Goal: Information Seeking & Learning: Find specific fact

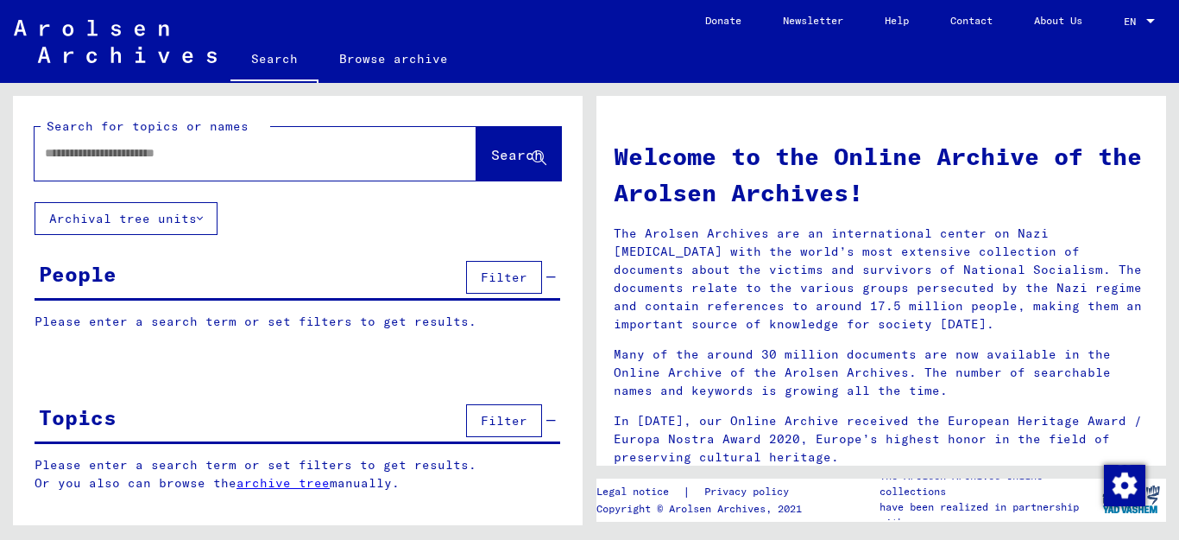
click at [167, 151] on input "text" at bounding box center [235, 153] width 380 height 18
type input "**********"
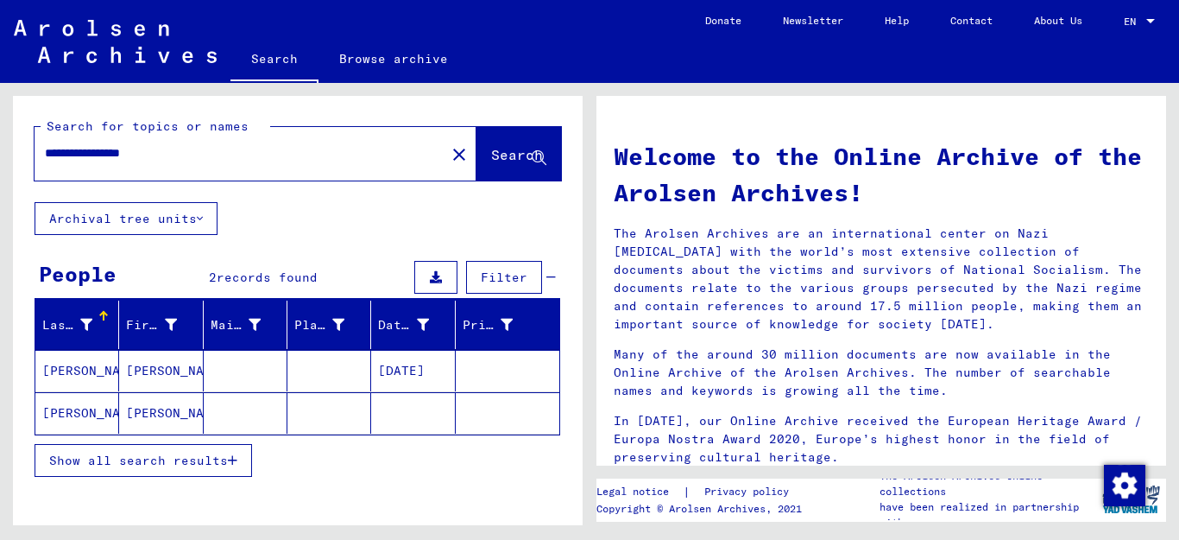
click at [237, 452] on button "Show all search results" at bounding box center [144, 460] width 218 height 33
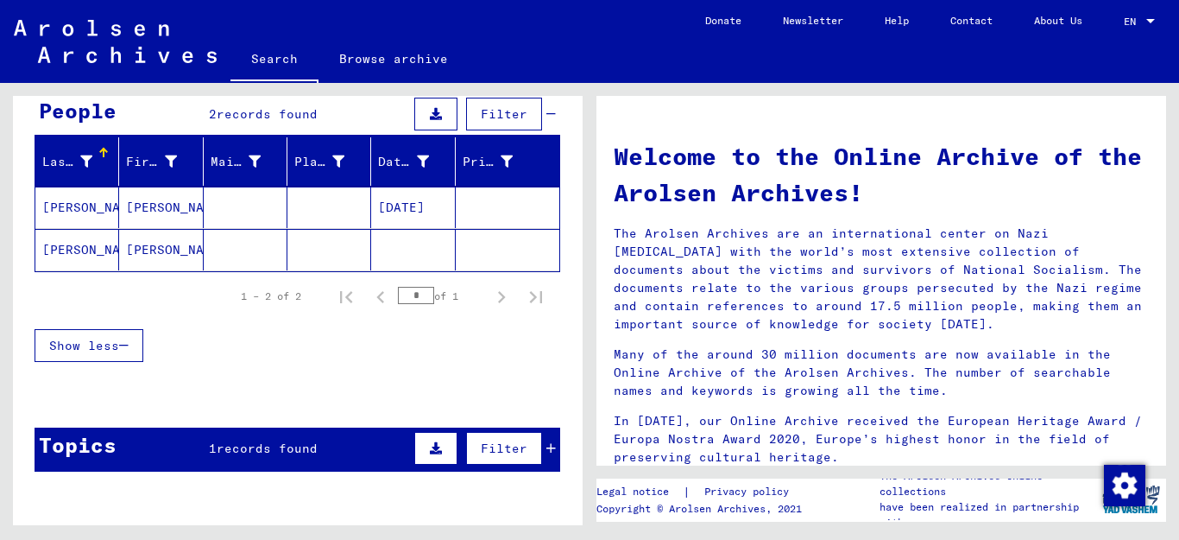
scroll to position [170, 0]
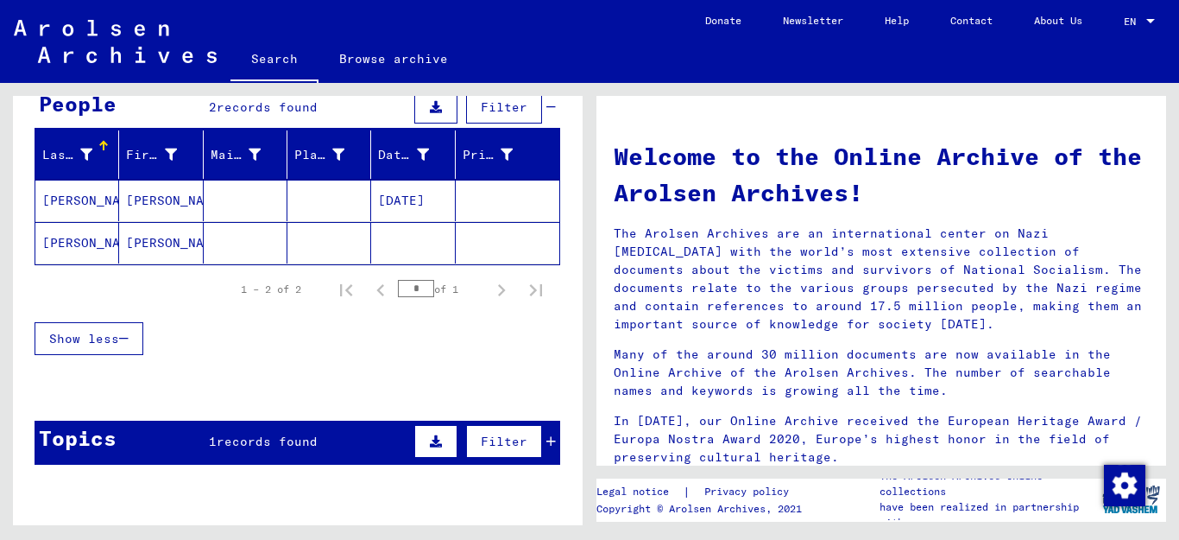
click at [79, 198] on mat-cell "[PERSON_NAME]" at bounding box center [77, 200] width 84 height 41
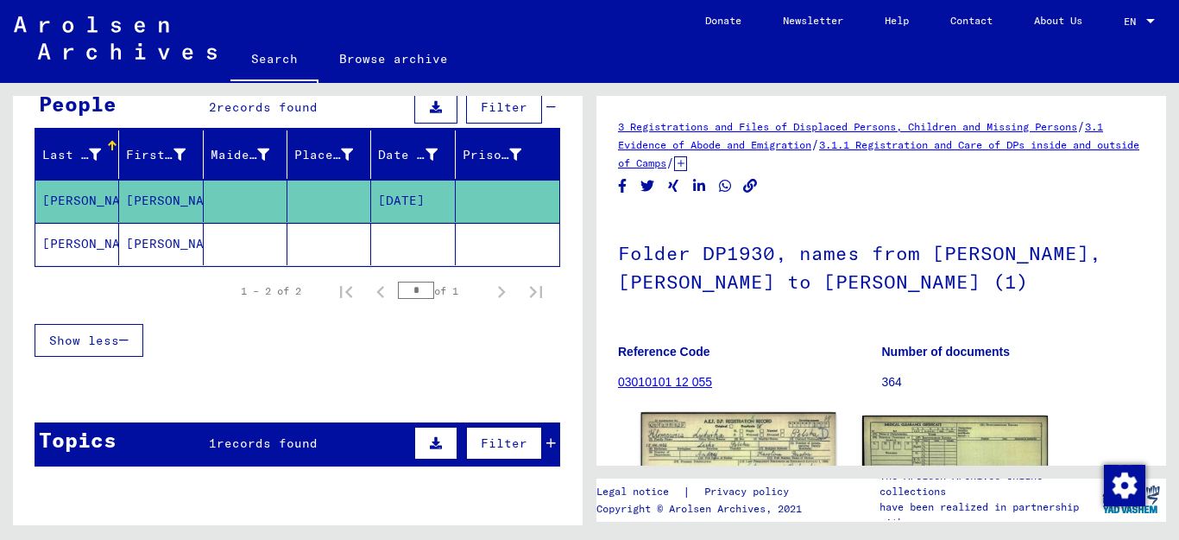
click at [767, 448] on img at bounding box center [738, 473] width 195 height 123
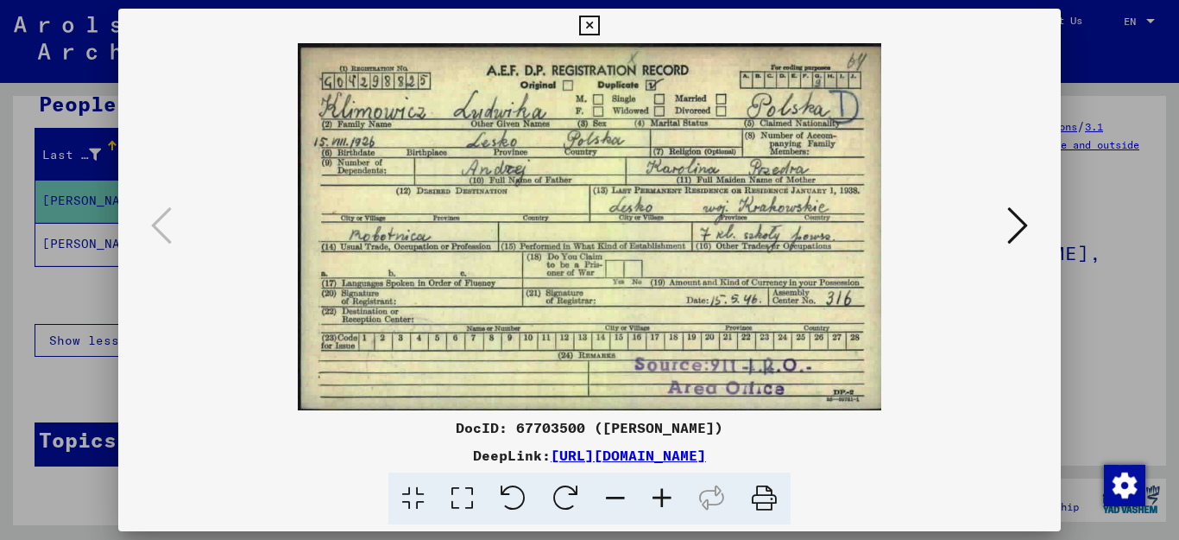
click at [599, 25] on icon at bounding box center [589, 26] width 20 height 21
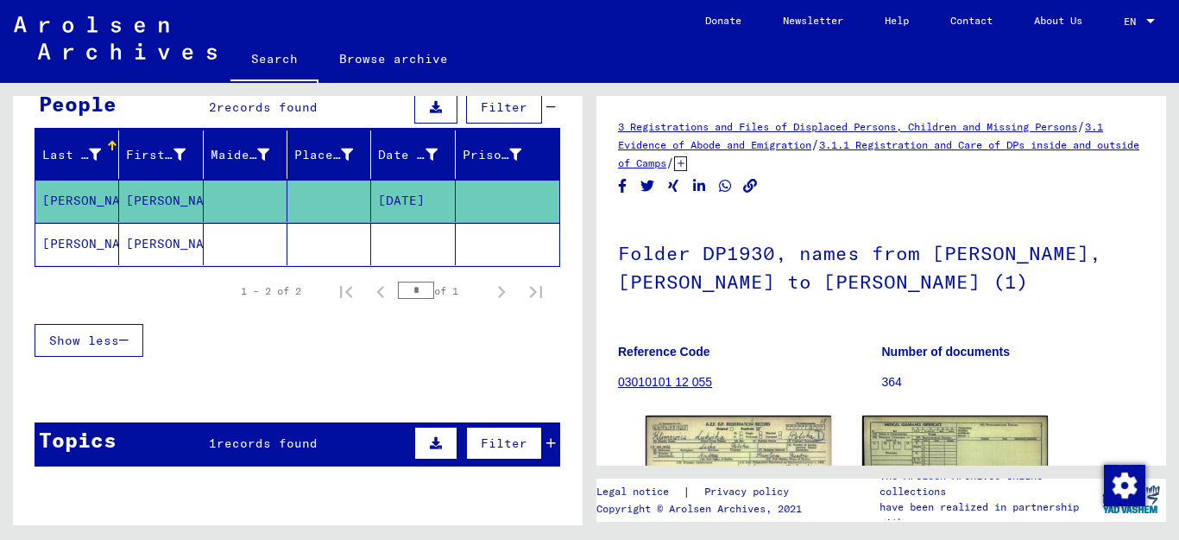
click at [85, 240] on mat-cell "[PERSON_NAME]" at bounding box center [77, 244] width 84 height 42
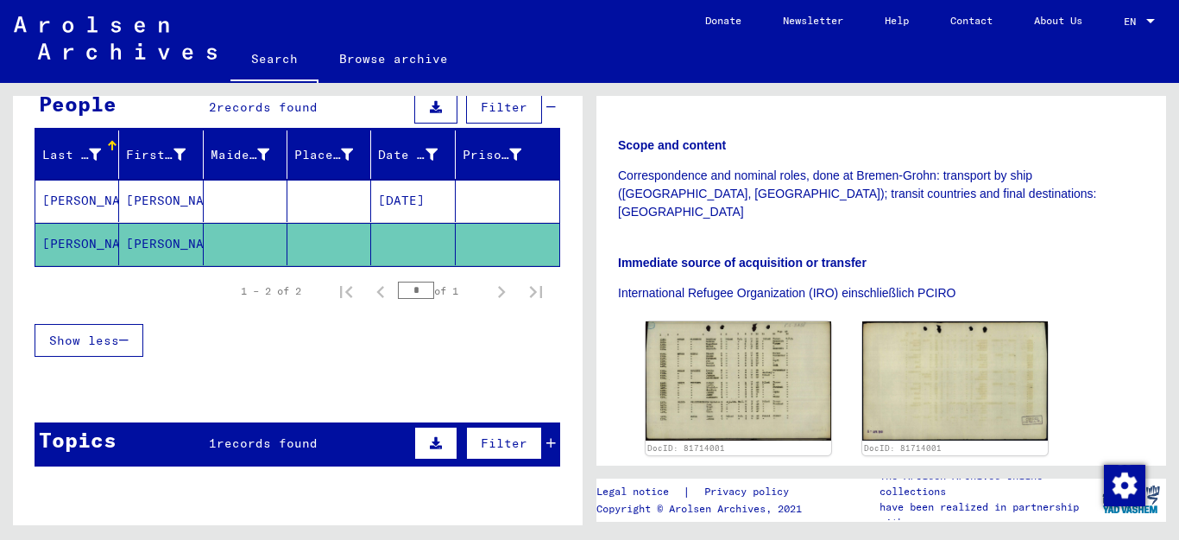
scroll to position [366, 0]
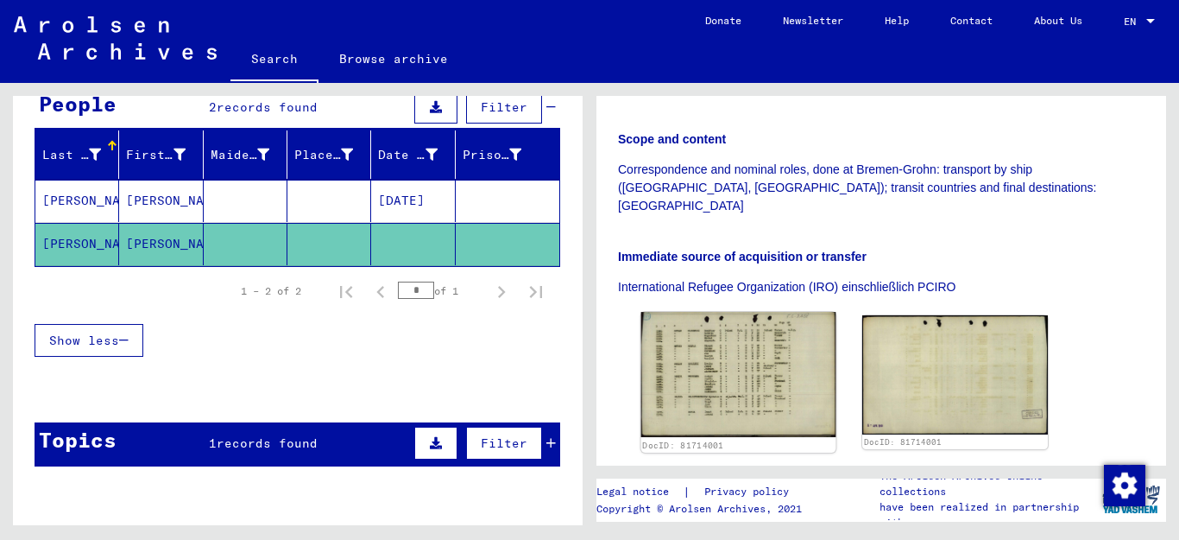
click at [755, 336] on img at bounding box center [738, 374] width 195 height 125
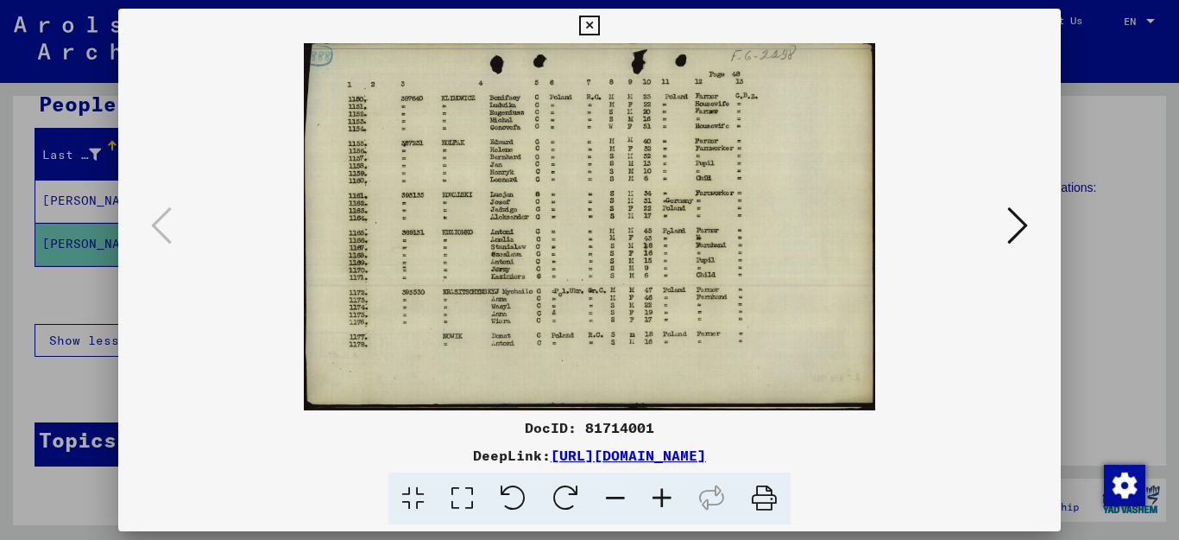
click at [659, 497] on icon at bounding box center [662, 498] width 47 height 53
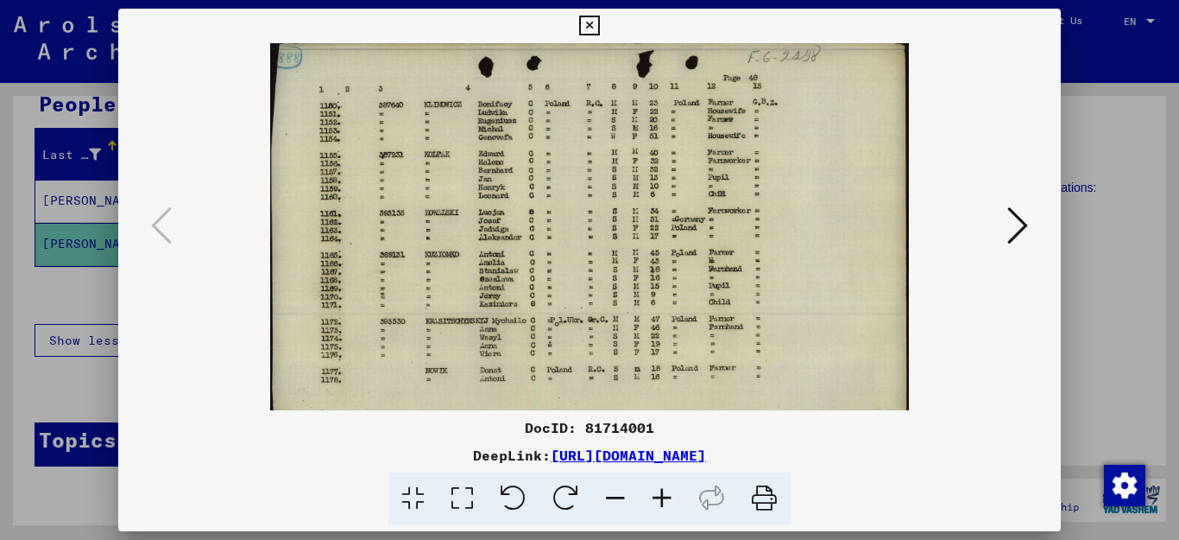
click at [659, 497] on icon at bounding box center [662, 498] width 47 height 53
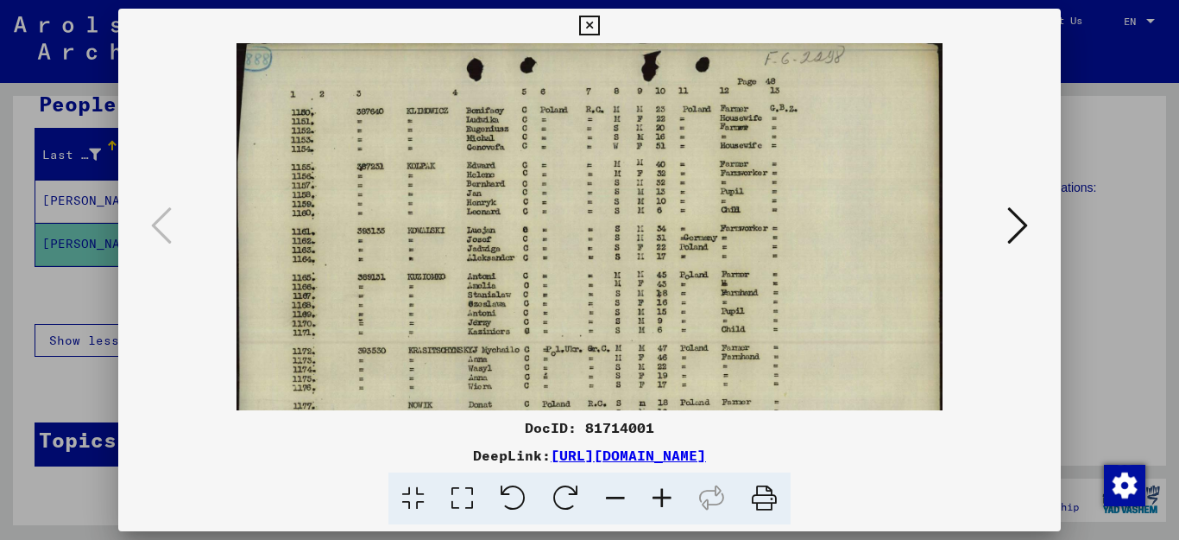
click at [659, 497] on icon at bounding box center [662, 498] width 47 height 53
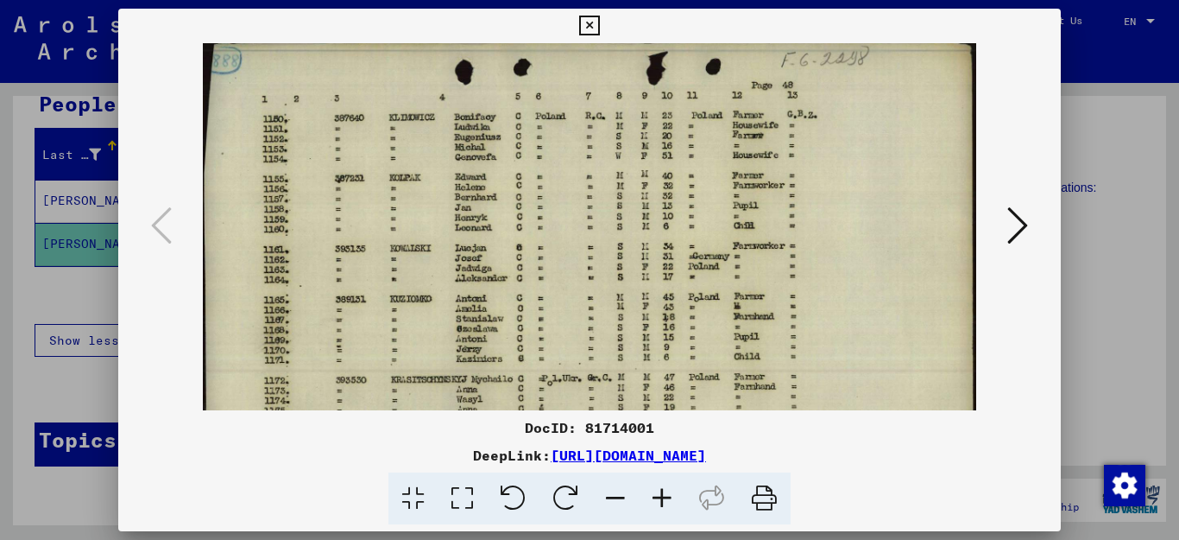
click at [659, 497] on icon at bounding box center [662, 498] width 47 height 53
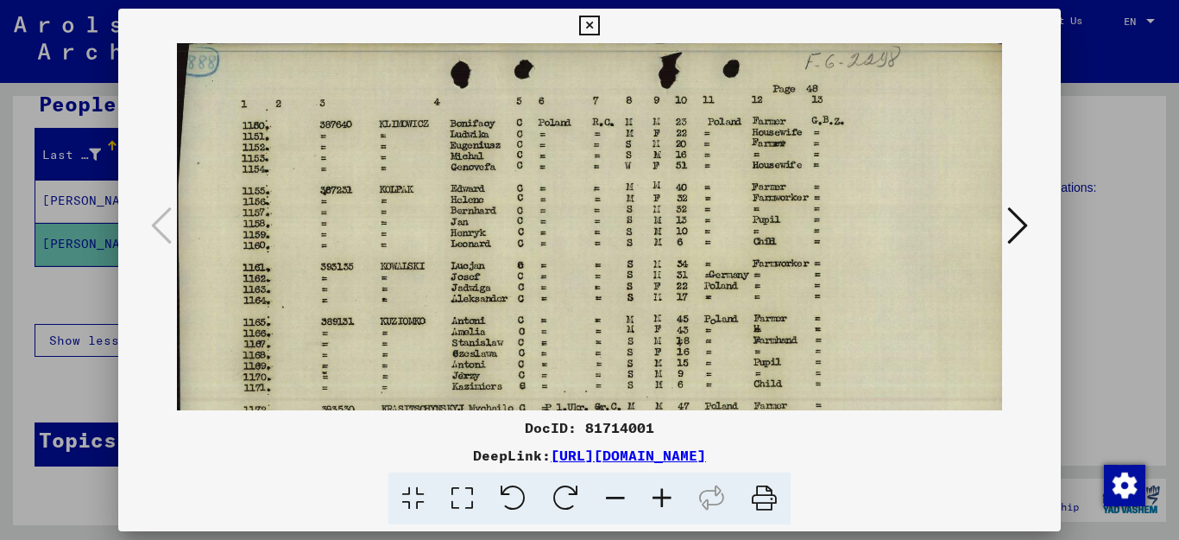
click at [659, 497] on icon at bounding box center [662, 498] width 47 height 53
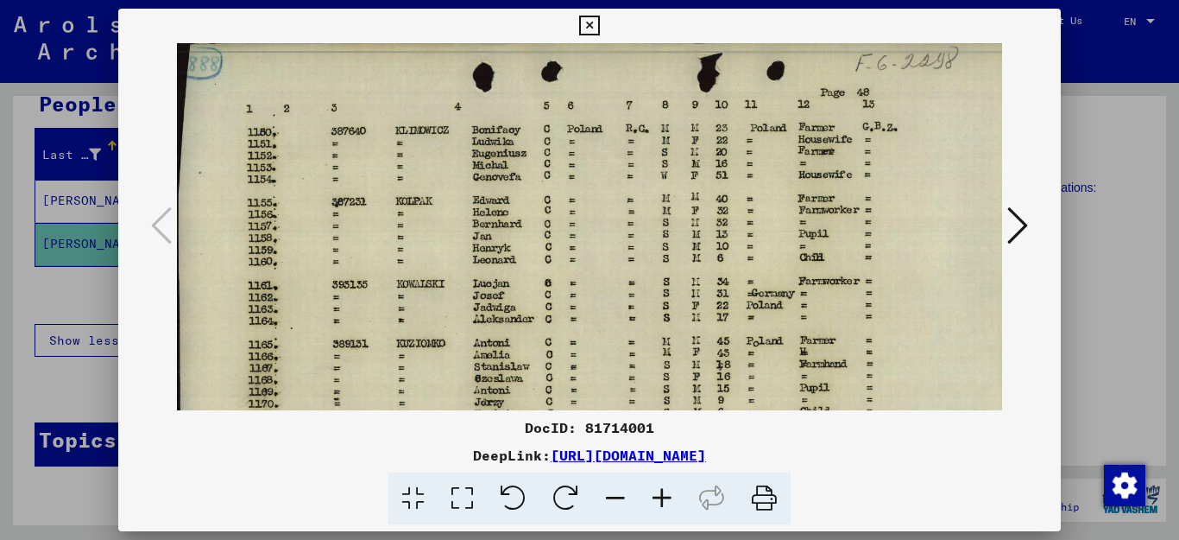
drag, startPoint x: 899, startPoint y: 451, endPoint x: 373, endPoint y: 448, distance: 526.6
click at [373, 448] on div "DeepLink: [URL][DOMAIN_NAME]" at bounding box center [590, 455] width 944 height 21
click at [599, 23] on icon at bounding box center [589, 26] width 20 height 21
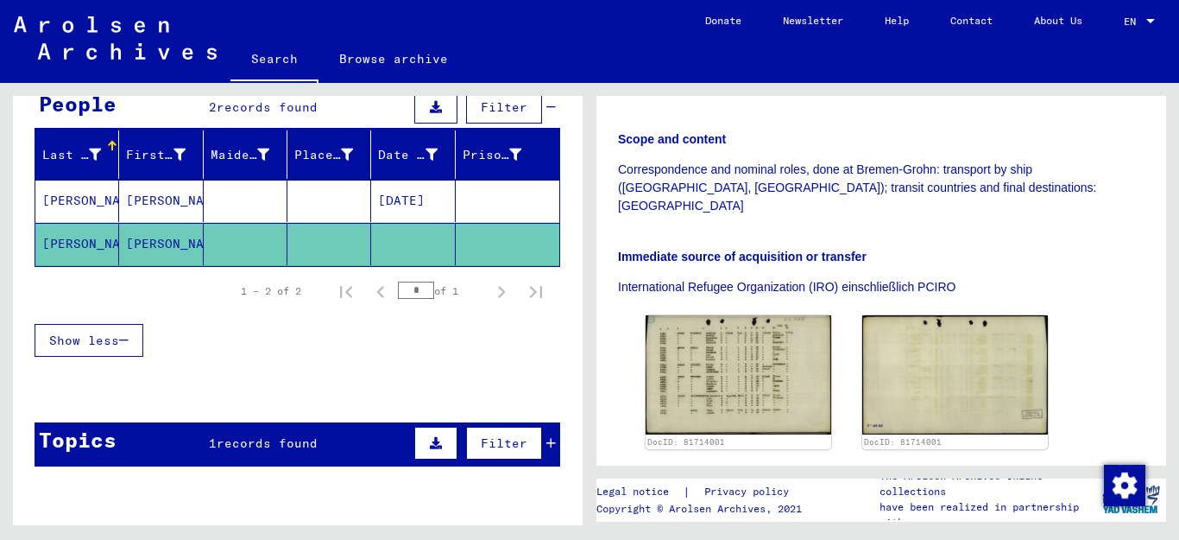
click at [138, 199] on mat-cell "[PERSON_NAME]" at bounding box center [161, 201] width 84 height 42
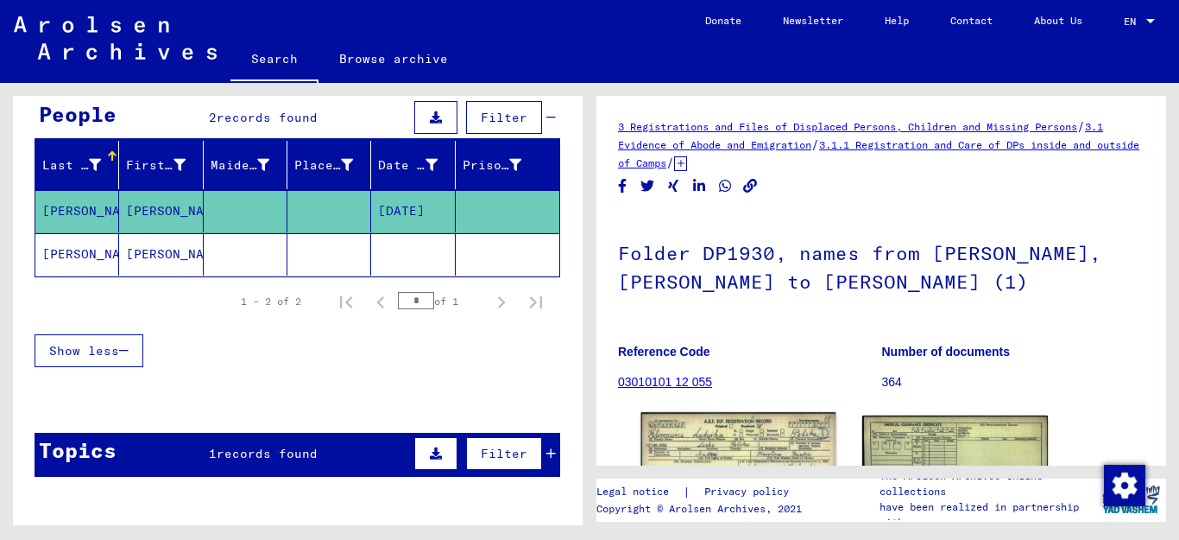
click at [745, 438] on img at bounding box center [738, 473] width 195 height 123
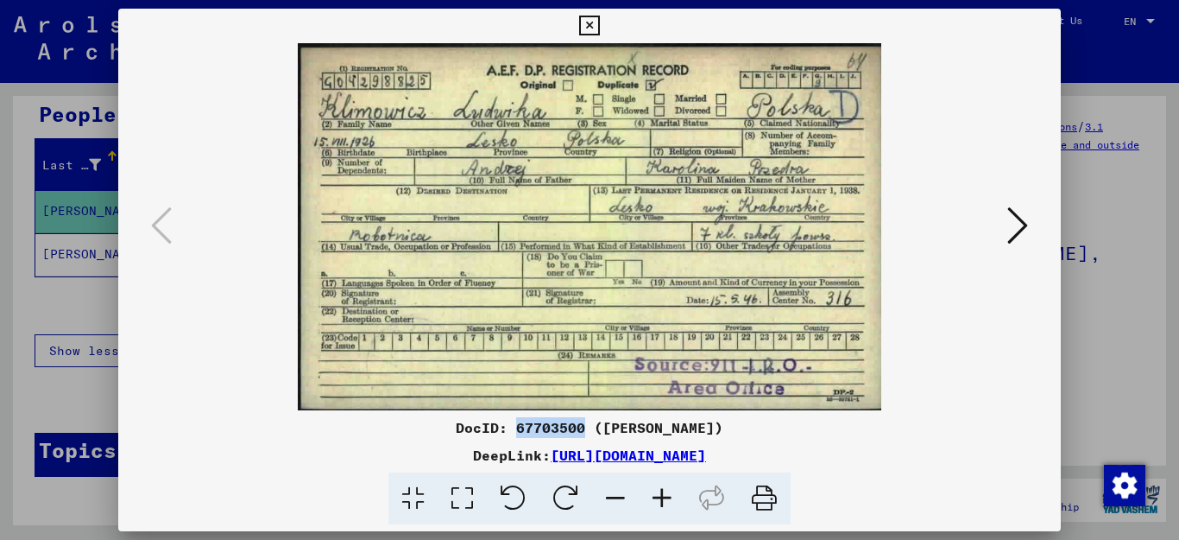
drag, startPoint x: 567, startPoint y: 427, endPoint x: 500, endPoint y: 432, distance: 67.5
click at [500, 432] on div "DocID: 67703500 ([PERSON_NAME])" at bounding box center [590, 427] width 944 height 21
copy div "67703500"
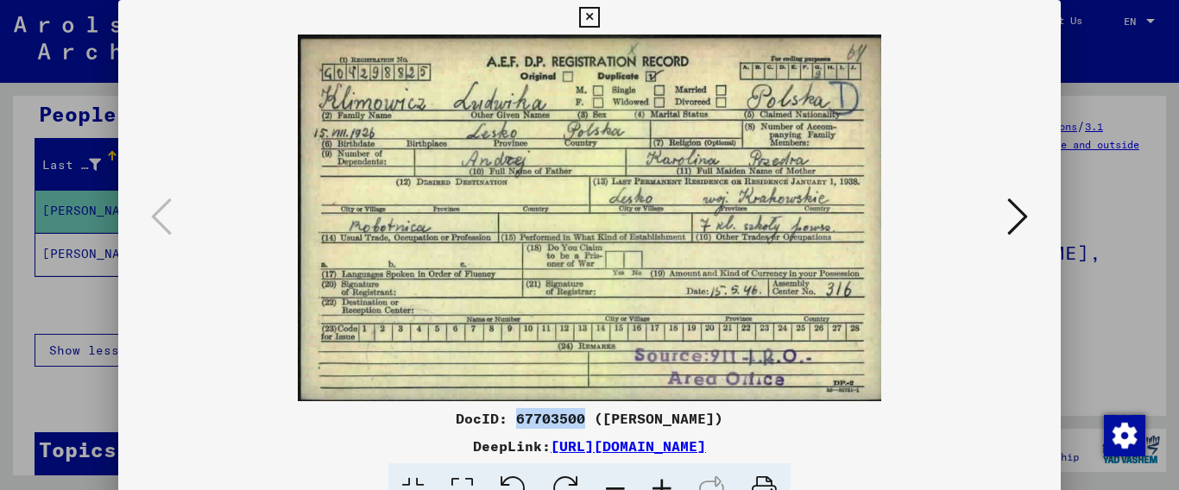
drag, startPoint x: 899, startPoint y: 443, endPoint x: 372, endPoint y: 437, distance: 527.5
click at [372, 437] on div "DeepLink: [URL][DOMAIN_NAME]" at bounding box center [590, 446] width 944 height 21
copy link "[URL][DOMAIN_NAME]"
